Goal: Find specific page/section: Find specific page/section

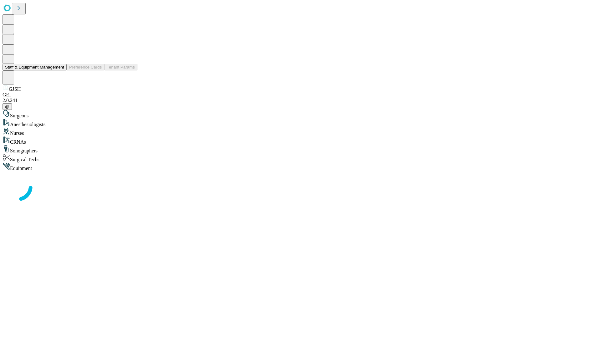
click at [60, 70] on button "Staff & Equipment Management" at bounding box center [35, 67] width 64 height 7
